Goal: Task Accomplishment & Management: Manage account settings

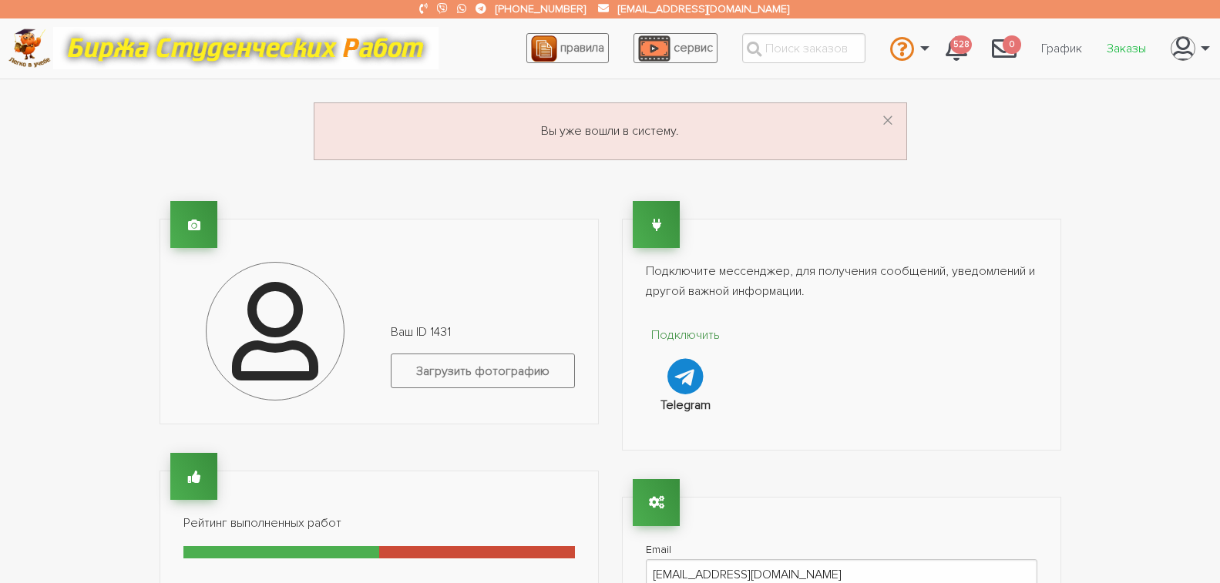
click at [1133, 52] on link "Заказы" at bounding box center [1126, 48] width 64 height 29
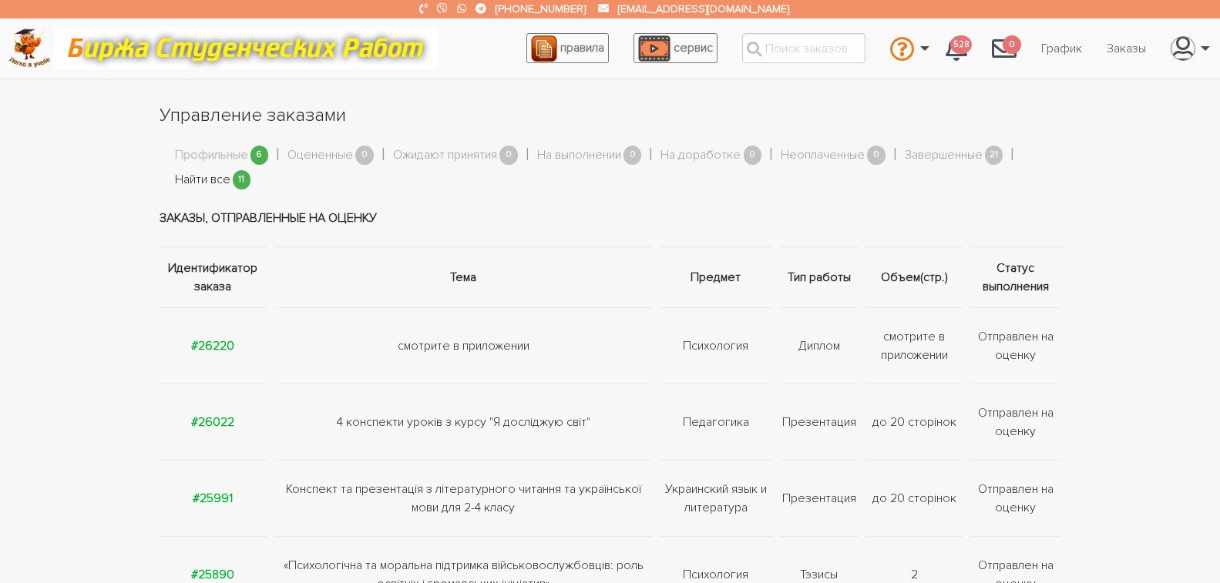
click at [203, 178] on link "Найти все" at bounding box center [202, 180] width 55 height 20
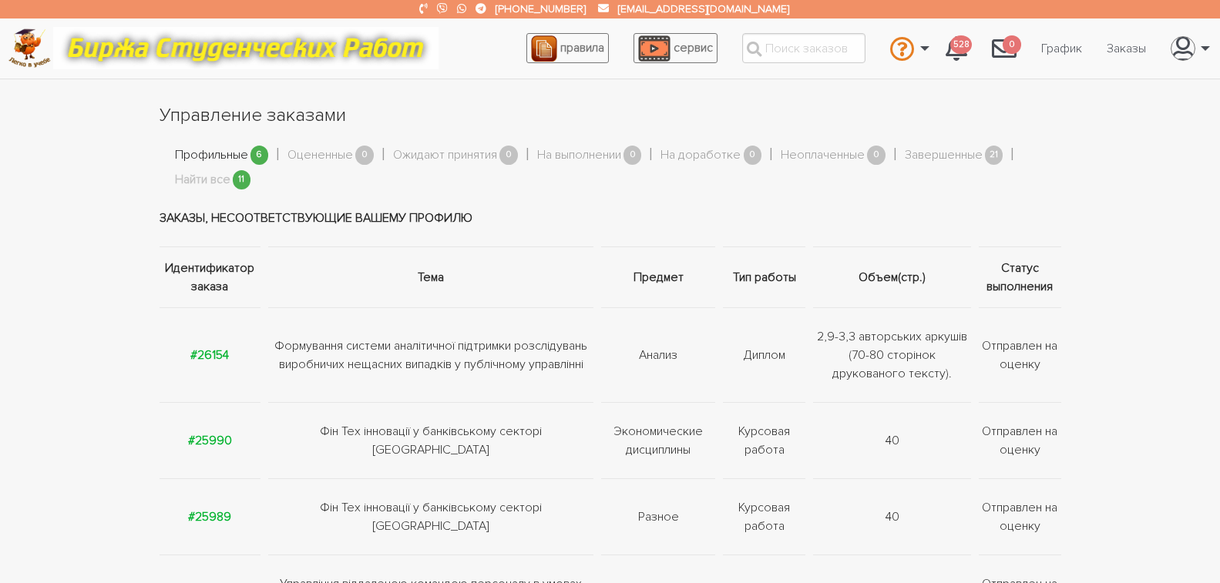
click at [213, 154] on link "Профильные" at bounding box center [211, 156] width 73 height 20
